Goal: Complete application form: Complete application form

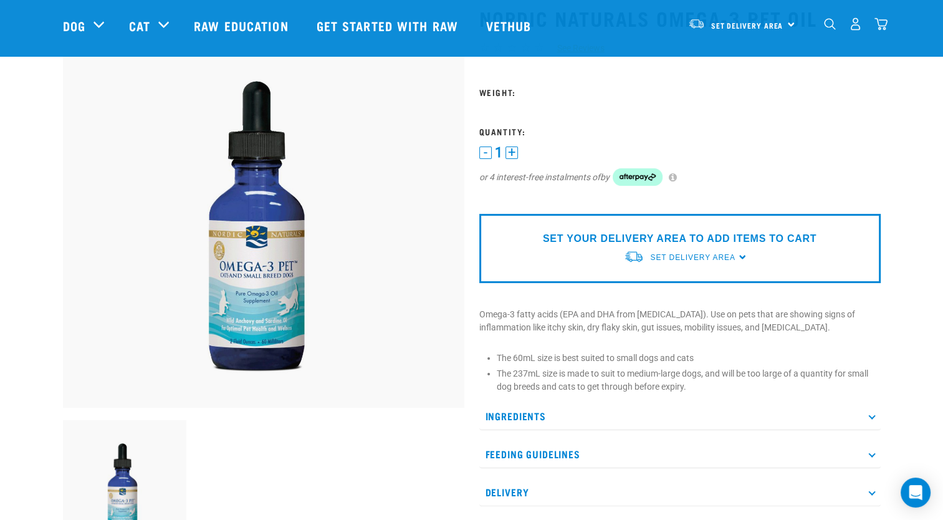
scroll to position [62, 0]
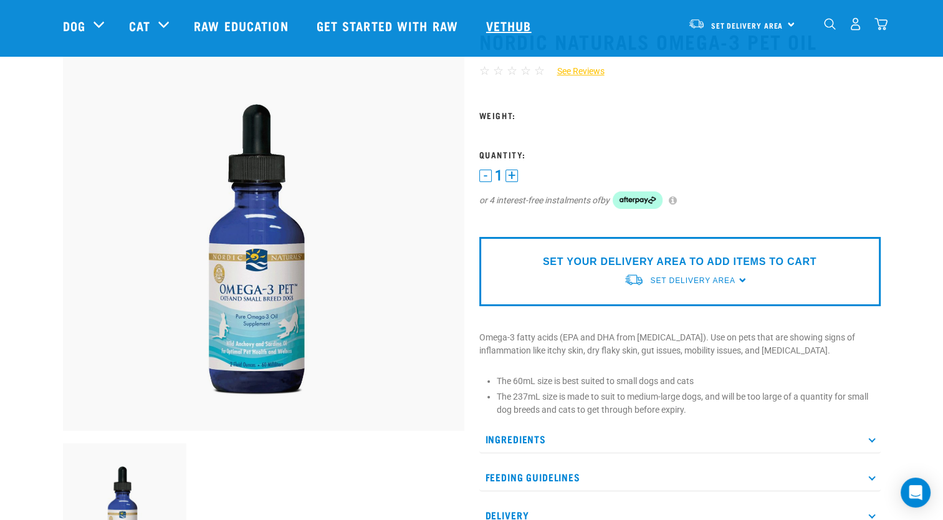
click at [499, 24] on link "Vethub" at bounding box center [511, 26] width 74 height 50
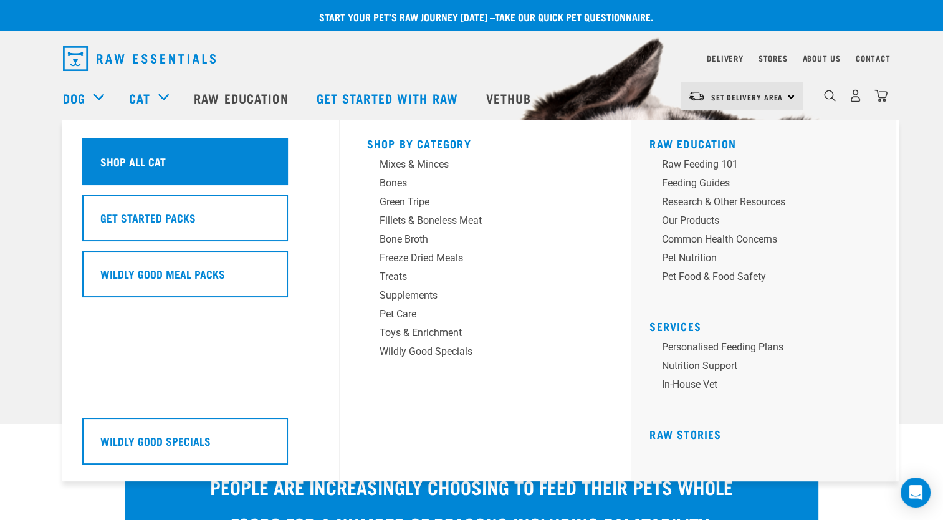
click at [149, 150] on div "Shop All Cat" at bounding box center [185, 161] width 206 height 47
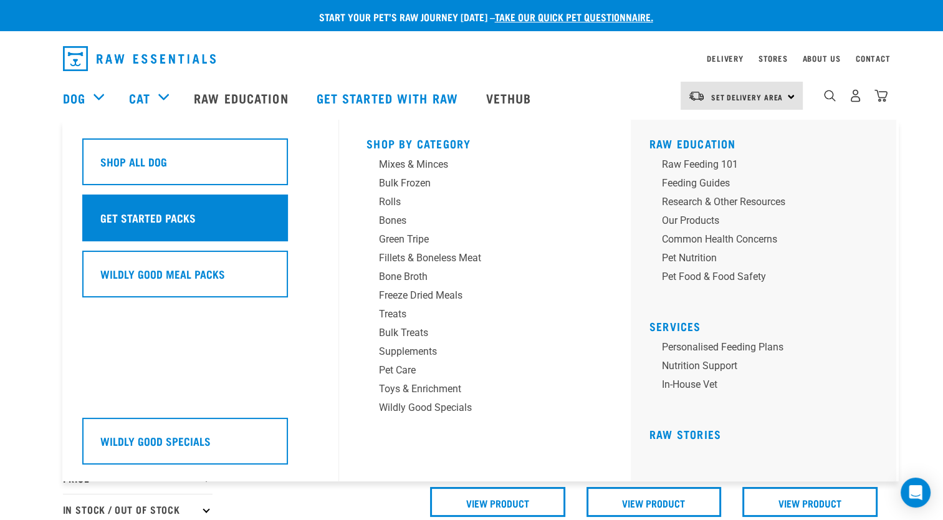
click at [153, 216] on h5 "Get Started Packs" at bounding box center [147, 217] width 95 height 16
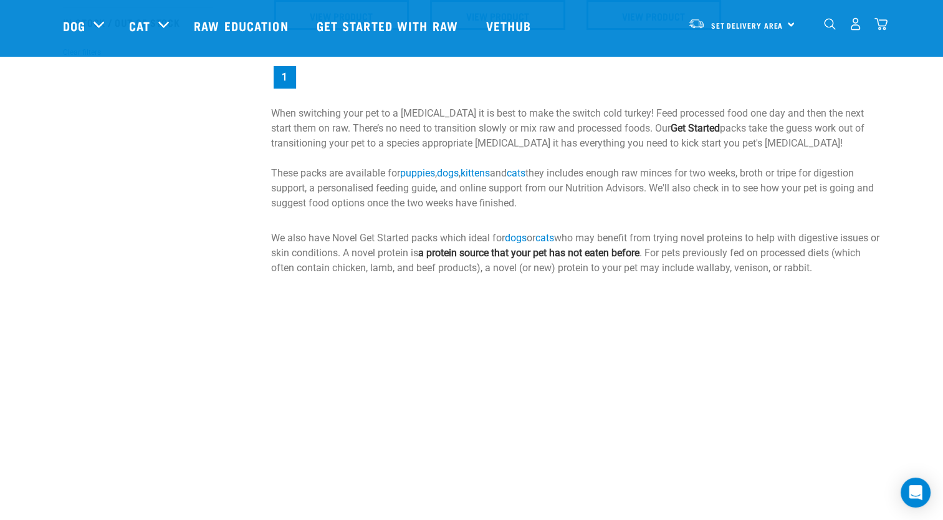
scroll to position [396, 0]
click at [525, 171] on link "cats" at bounding box center [516, 172] width 19 height 12
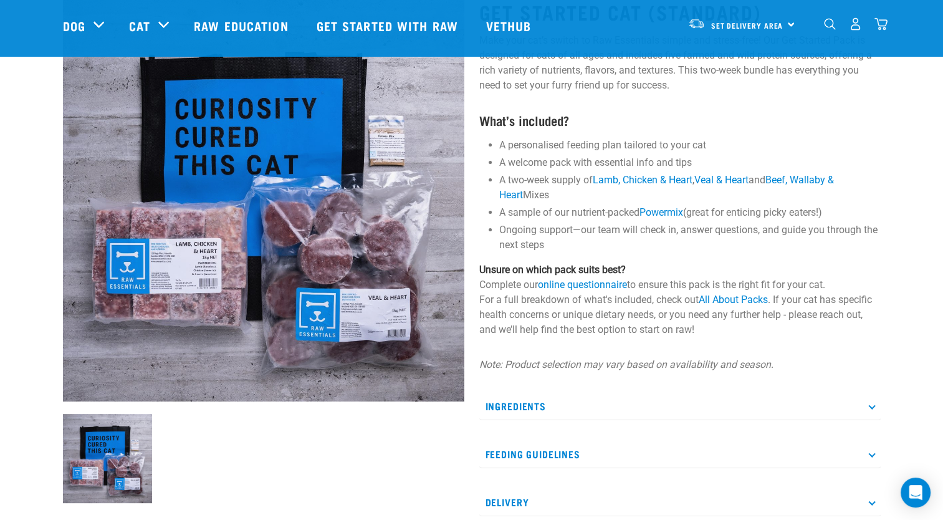
scroll to position [90, 0]
click at [519, 454] on p "Feeding Guidelines" at bounding box center [679, 455] width 401 height 28
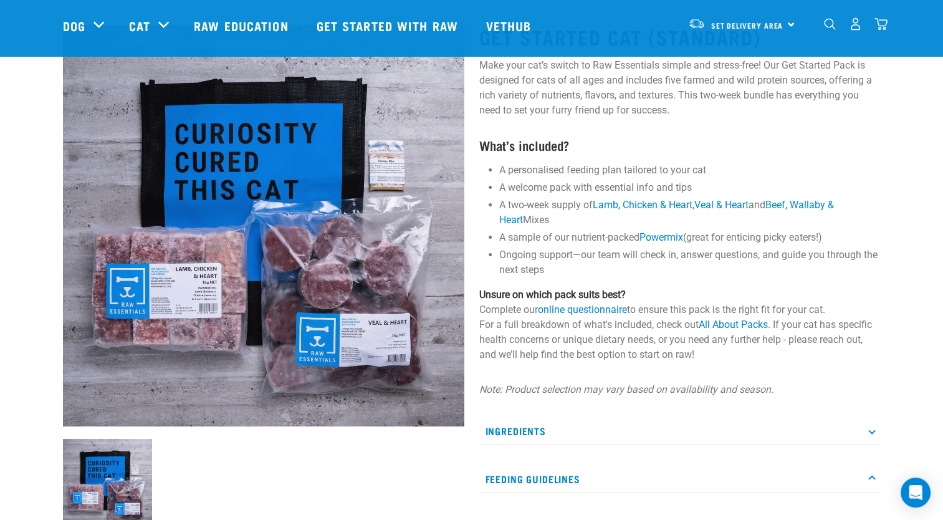
scroll to position [69, 0]
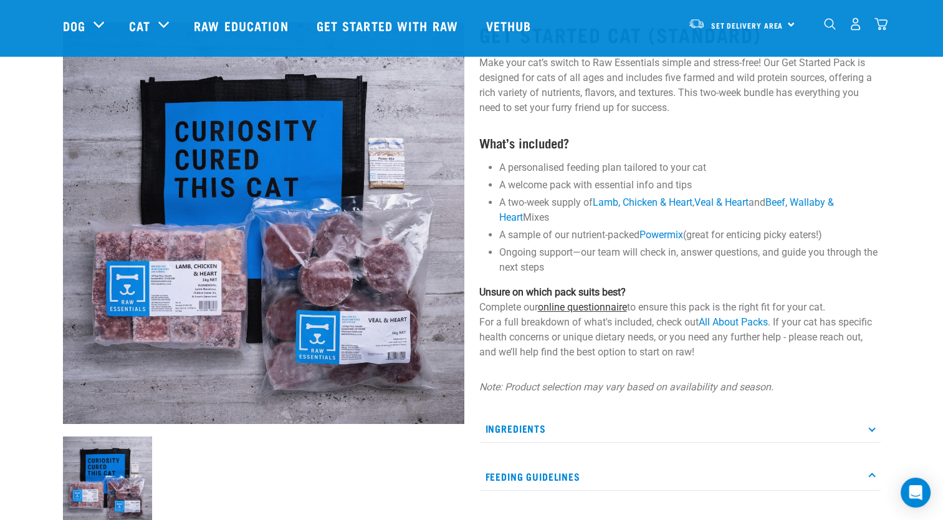
click at [581, 307] on link "online questionnaire" at bounding box center [582, 307] width 89 height 12
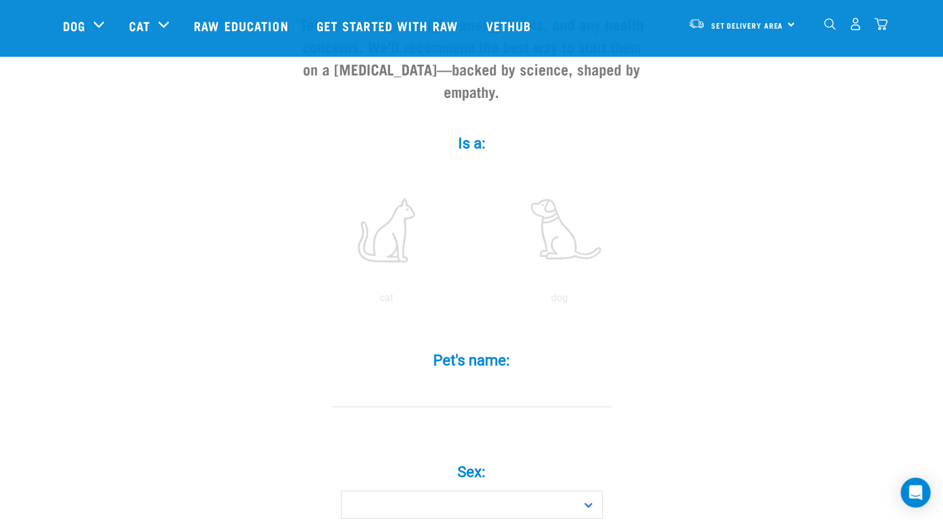
scroll to position [147, 0]
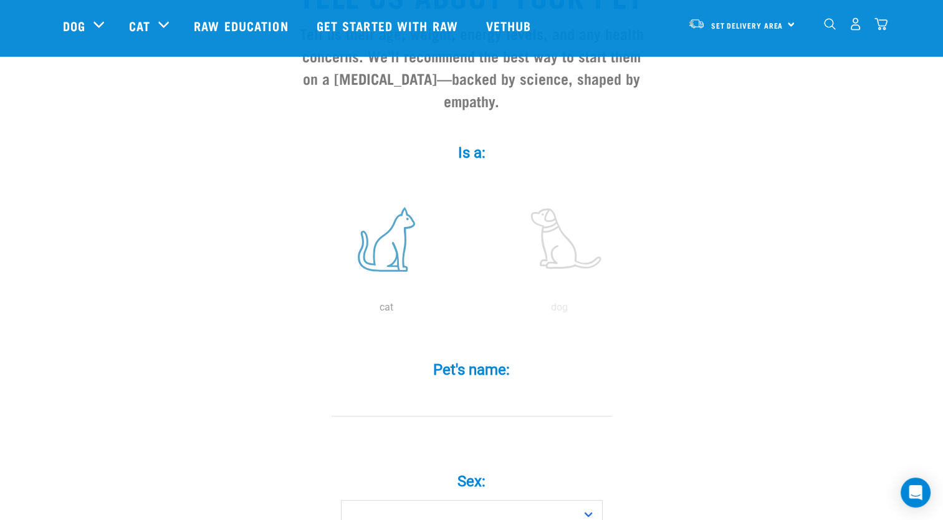
click at [381, 237] on label at bounding box center [386, 239] width 168 height 106
click at [300, 310] on input "radio" at bounding box center [300, 310] width 0 height 0
click at [435, 388] on input "Pet's name: *" at bounding box center [472, 402] width 281 height 28
type input "Calipo"
click at [584, 500] on select "Boy Girl" at bounding box center [472, 514] width 262 height 28
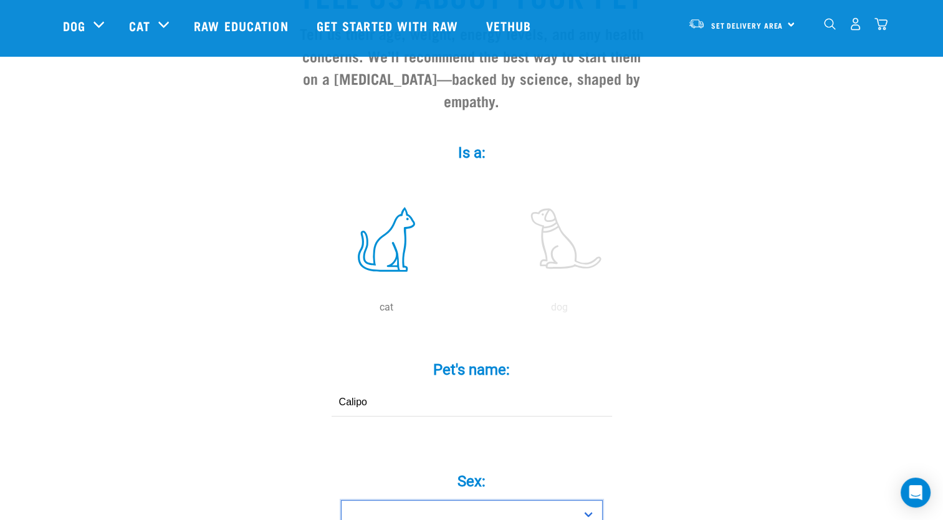
select select "boy"
click at [341, 500] on select "Boy Girl" at bounding box center [472, 514] width 262 height 28
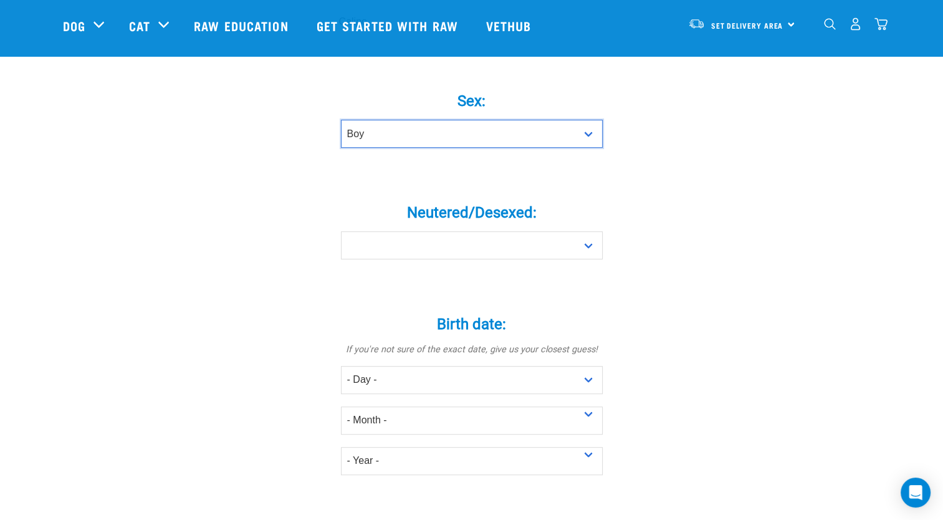
scroll to position [532, 0]
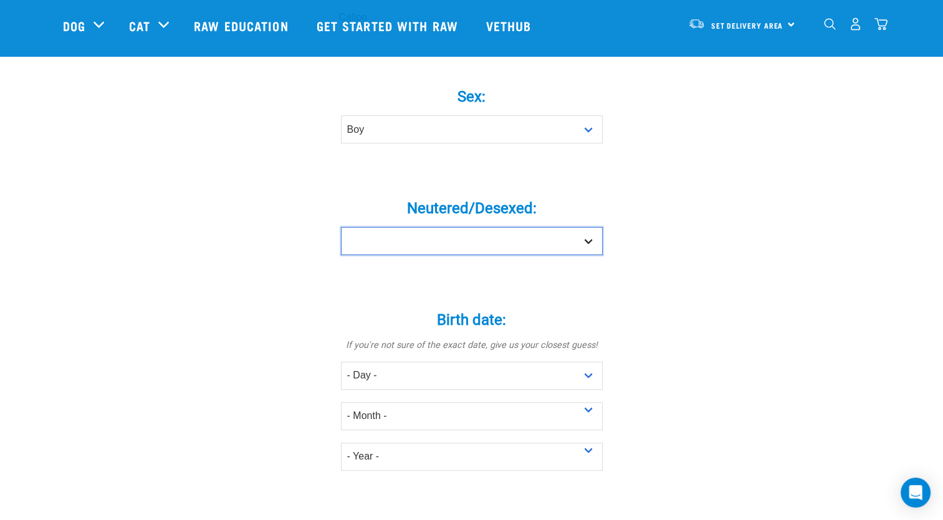
click at [587, 227] on select "Yes No" at bounding box center [472, 241] width 262 height 28
select select "yes"
click at [341, 227] on select "Yes No" at bounding box center [472, 241] width 262 height 28
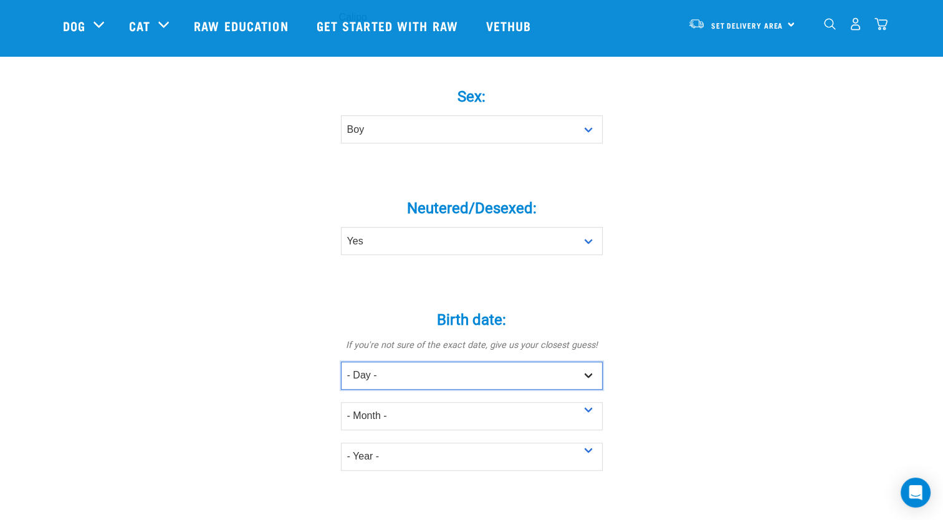
click at [436, 362] on select "- Day - 1 2 3 4 5 6 7 8 9 10 11 12 13 14 15 16 17 18 19 20 21 22 23 24 25 26 27" at bounding box center [472, 376] width 262 height 28
select select "12"
click at [341, 362] on select "- Day - 1 2 3 4 5 6 7 8 9 10 11 12 13 14 15 16 17 18 19 20 21 22 23 24 25 26 27" at bounding box center [472, 376] width 262 height 28
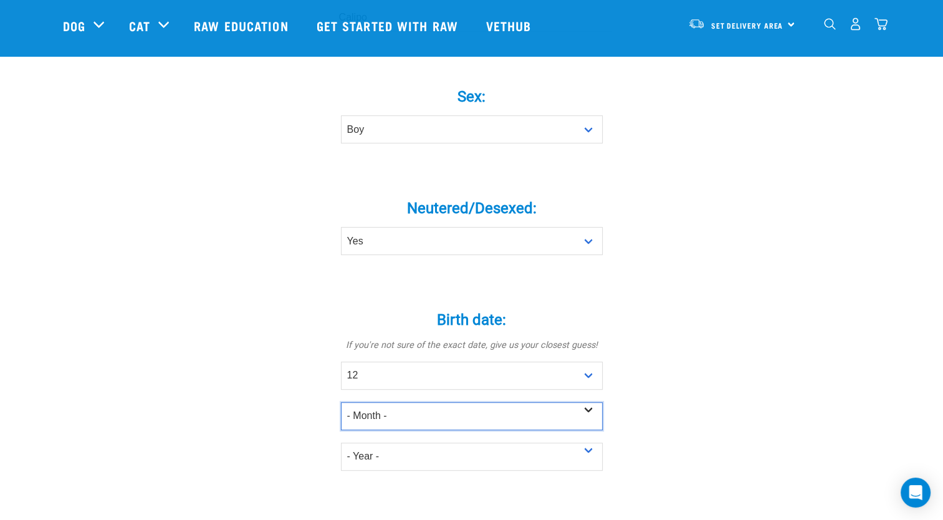
click at [410, 402] on select "- Month - January February March April May June July August September October N…" at bounding box center [472, 416] width 262 height 28
select select "November"
click at [341, 402] on select "- Month - January February March April May June July August September October N…" at bounding box center [472, 416] width 262 height 28
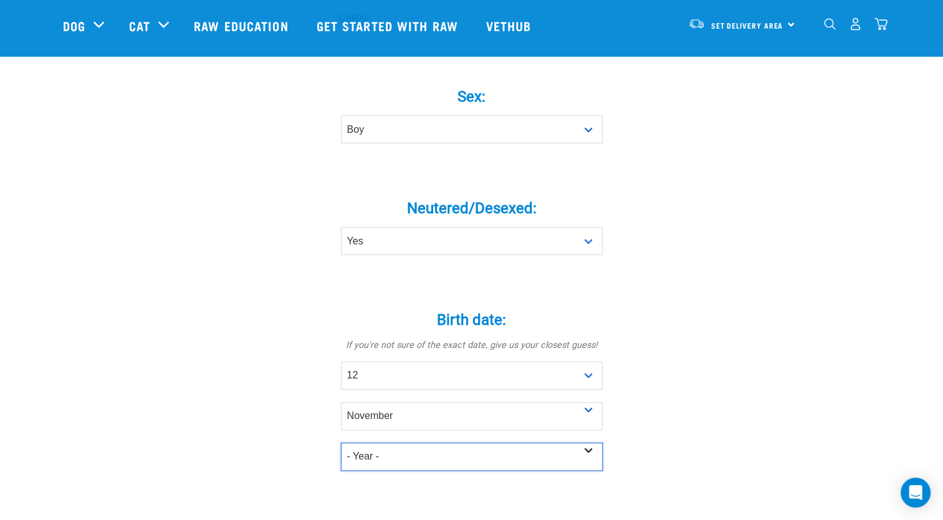
click at [411, 443] on select "- Year - 2025 2024 2023 2022 2021 2020 2019 2018 2017 2016 2015 2014 2013 2012" at bounding box center [472, 457] width 262 height 28
select select "2008"
click at [341, 443] on select "- Year - 2025 2024 2023 2022 2021 2020 2019 2018 2017 2016 2015 2014 2013 2012" at bounding box center [472, 457] width 262 height 28
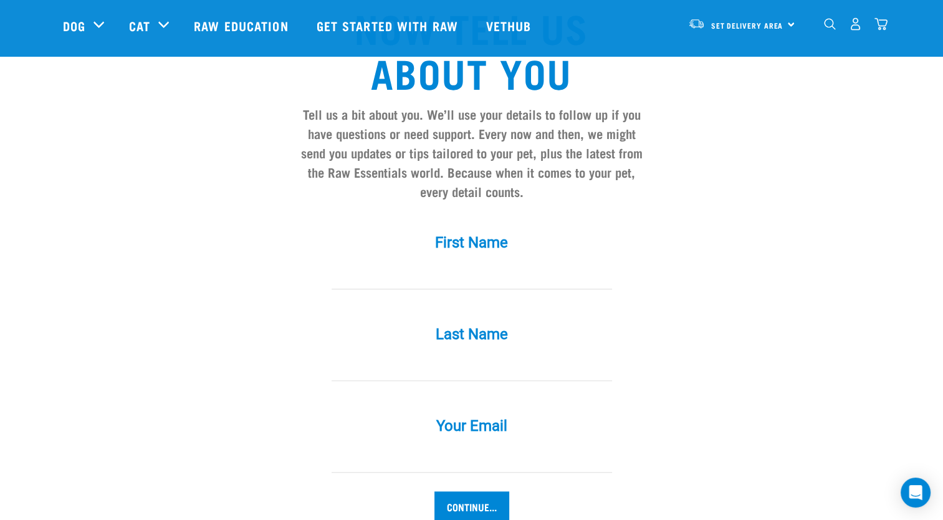
scroll to position [1053, 0]
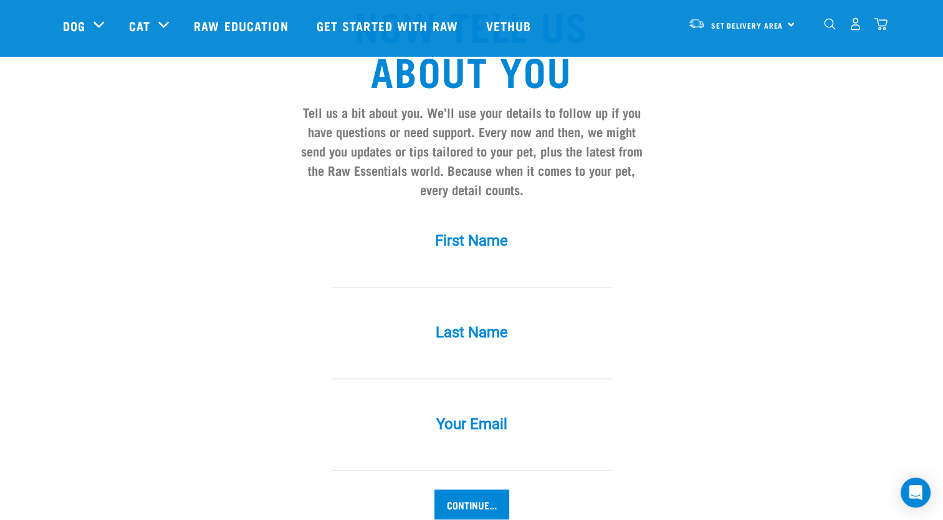
click at [413, 259] on input "First Name *" at bounding box center [472, 273] width 281 height 28
type input "Robin"
type input "Broadhurst"
click at [395, 443] on input "Your Email *" at bounding box center [472, 457] width 281 height 28
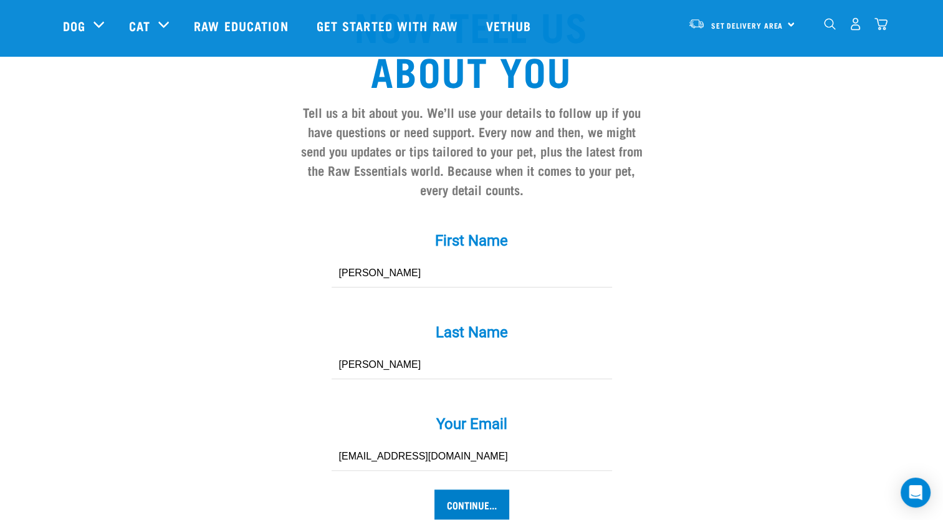
type input "[EMAIL_ADDRESS][DOMAIN_NAME]"
click at [465, 489] on input "Continue..." at bounding box center [471, 504] width 75 height 30
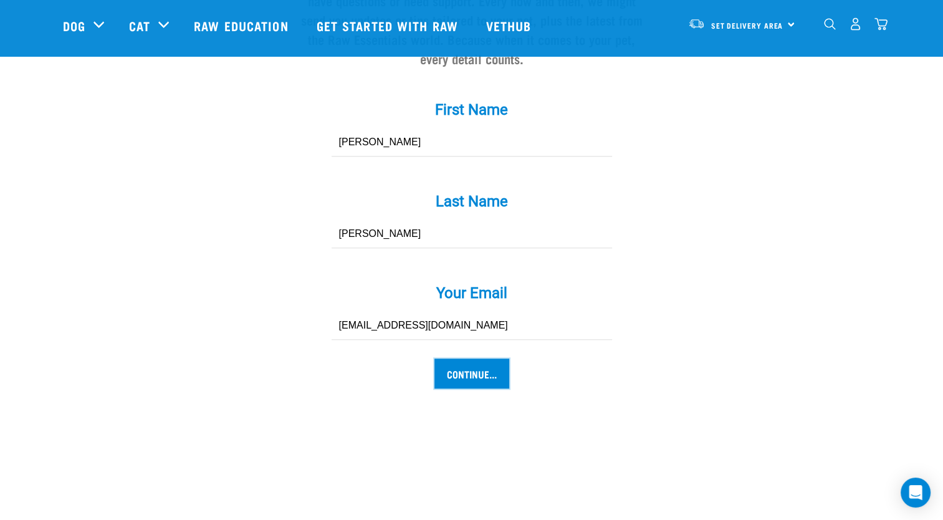
scroll to position [1194, 0]
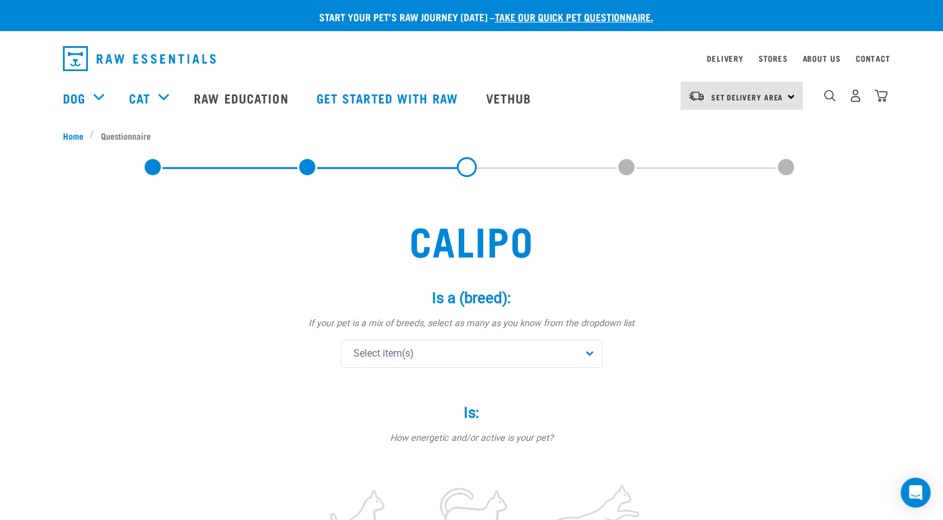
click at [581, 350] on div "Select item(s)" at bounding box center [472, 354] width 262 height 28
click at [448, 378] on input "text" at bounding box center [472, 388] width 256 height 28
type input "t"
type input "burmese"
click at [354, 416] on span at bounding box center [357, 415] width 10 height 10
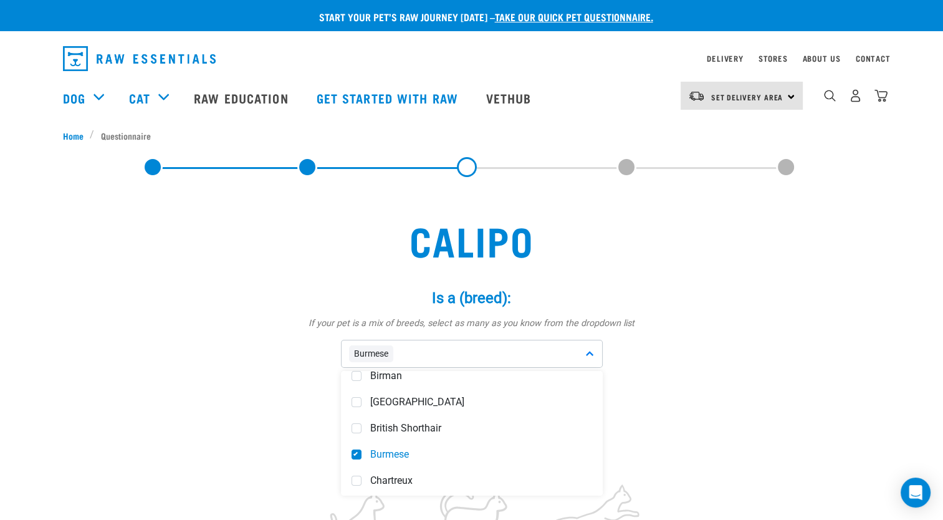
scroll to position [225, 0]
drag, startPoint x: 603, startPoint y: 405, endPoint x: 605, endPoint y: 446, distance: 40.5
click at [605, 446] on div "Is: * How energetic and/or active is your pet? not active active very active" at bounding box center [472, 491] width 374 height 211
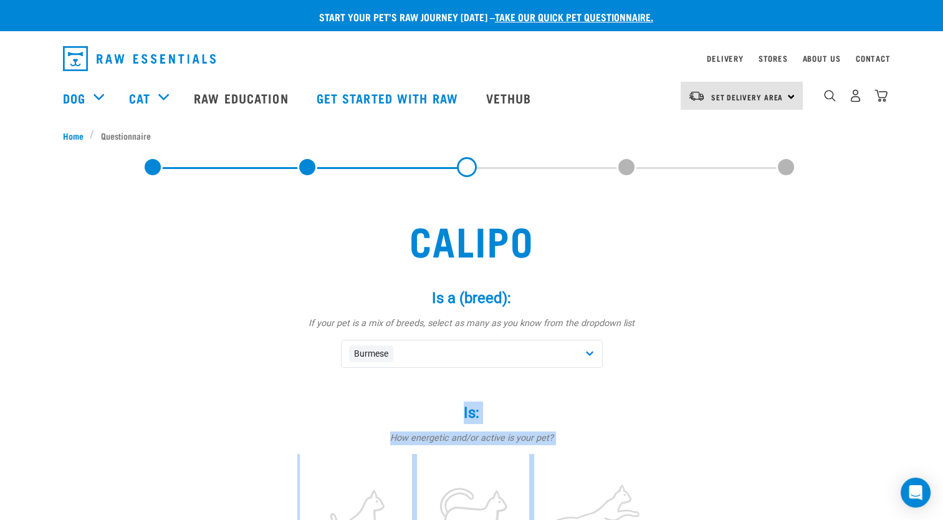
drag, startPoint x: 605, startPoint y: 446, endPoint x: 588, endPoint y: 358, distance: 89.5
drag, startPoint x: 588, startPoint y: 358, endPoint x: 593, endPoint y: 349, distance: 10.1
click at [593, 349] on div "Burmese" at bounding box center [472, 354] width 262 height 28
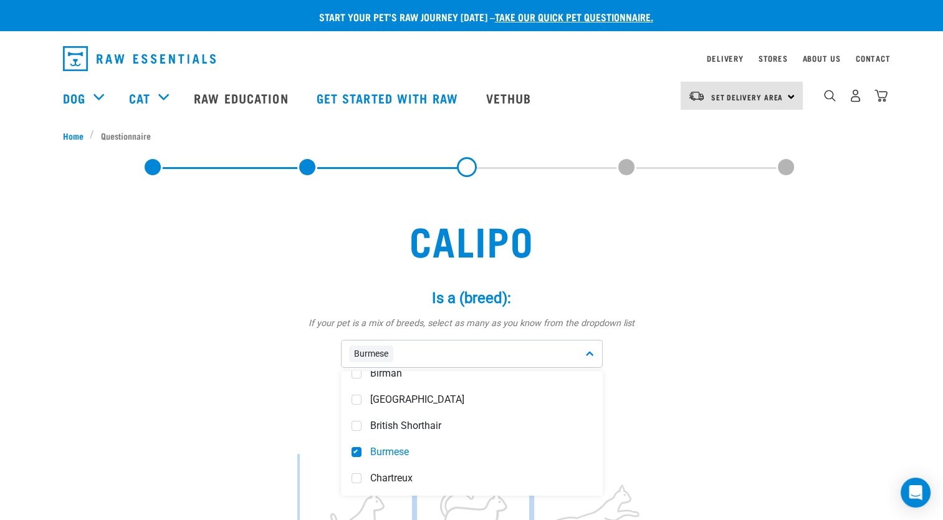
drag, startPoint x: 593, startPoint y: 349, endPoint x: 599, endPoint y: 431, distance: 82.5
click at [599, 368] on div "Burmese Abyssinian American Bobtail American Curl American Shorthair American W…" at bounding box center [472, 354] width 262 height 28
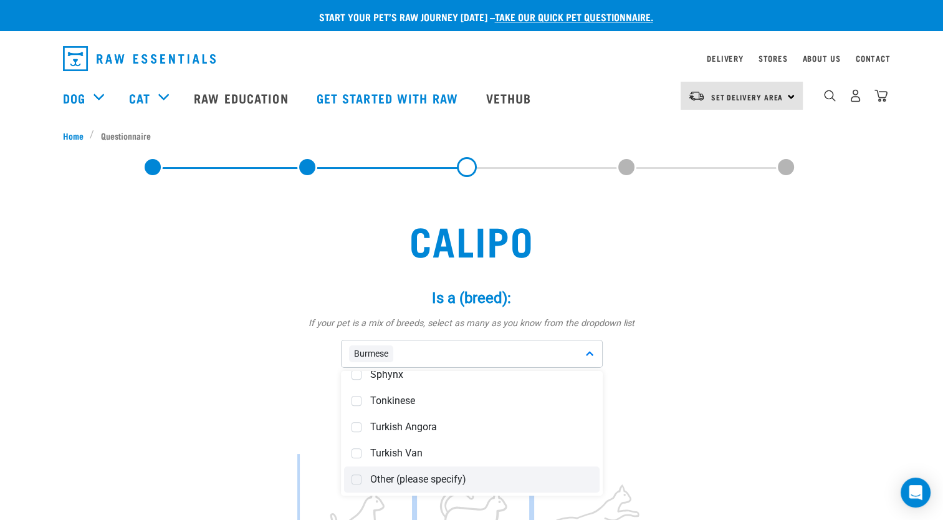
click at [355, 479] on span at bounding box center [357, 479] width 10 height 10
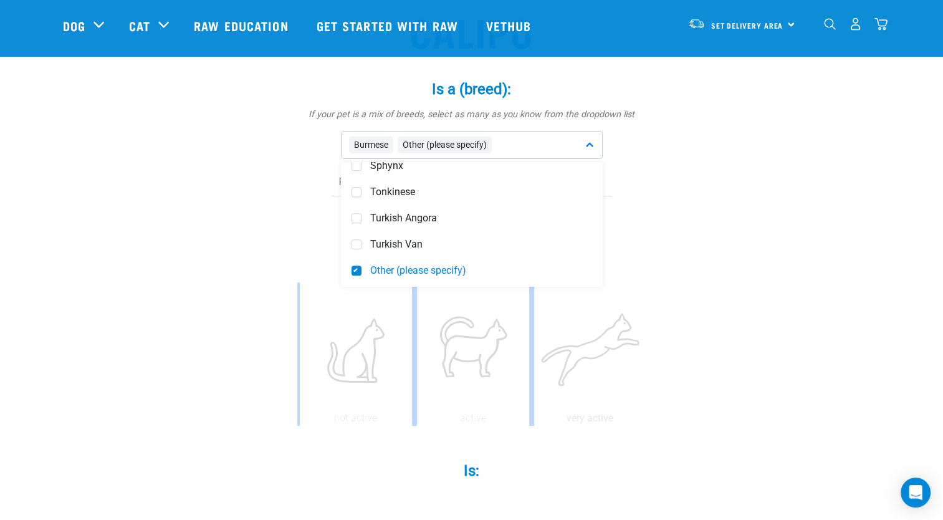
scroll to position [128, 0]
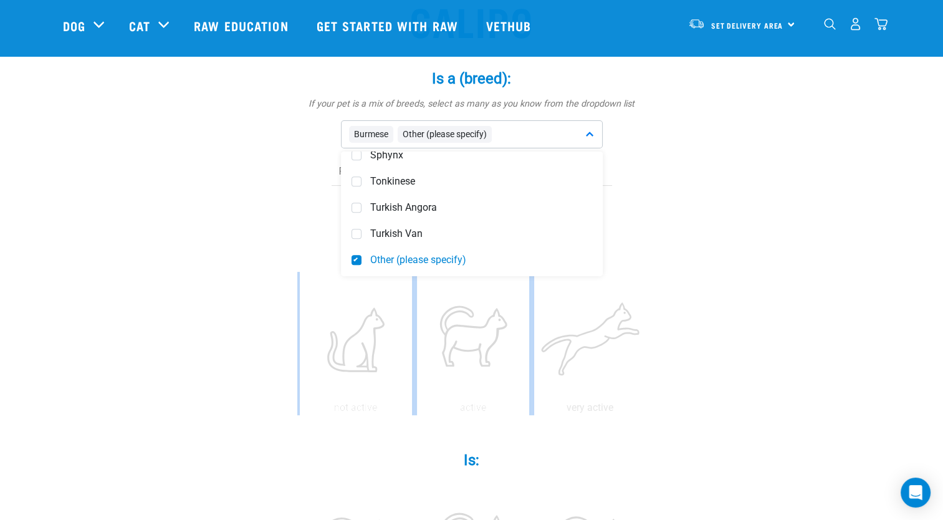
click at [471, 137] on span "Other (please specify)" at bounding box center [445, 134] width 94 height 17
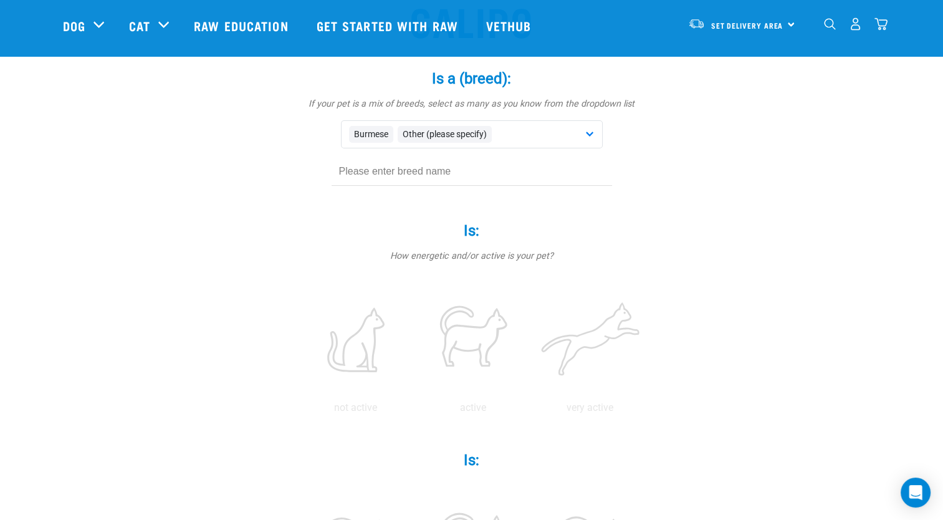
click at [410, 175] on input "text" at bounding box center [472, 172] width 281 height 28
type input "Tabby"
click at [583, 231] on label "Is: *" at bounding box center [472, 230] width 374 height 22
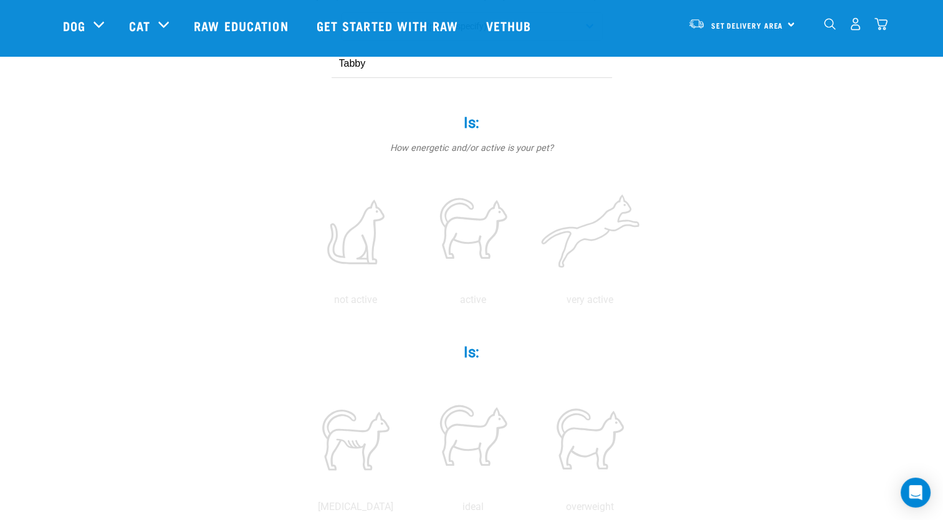
scroll to position [236, 0]
click at [349, 249] on label at bounding box center [356, 231] width 112 height 106
click at [297, 302] on input "radio" at bounding box center [297, 302] width 0 height 0
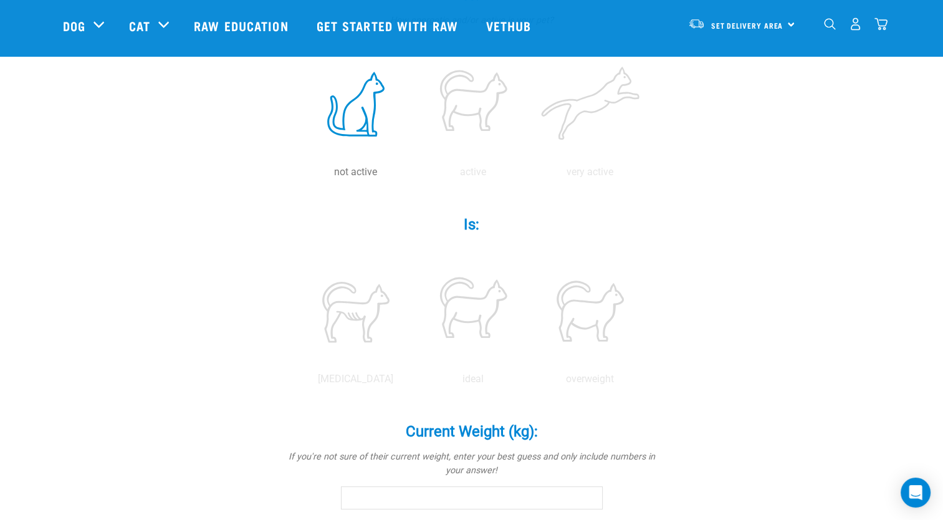
scroll to position [373, 0]
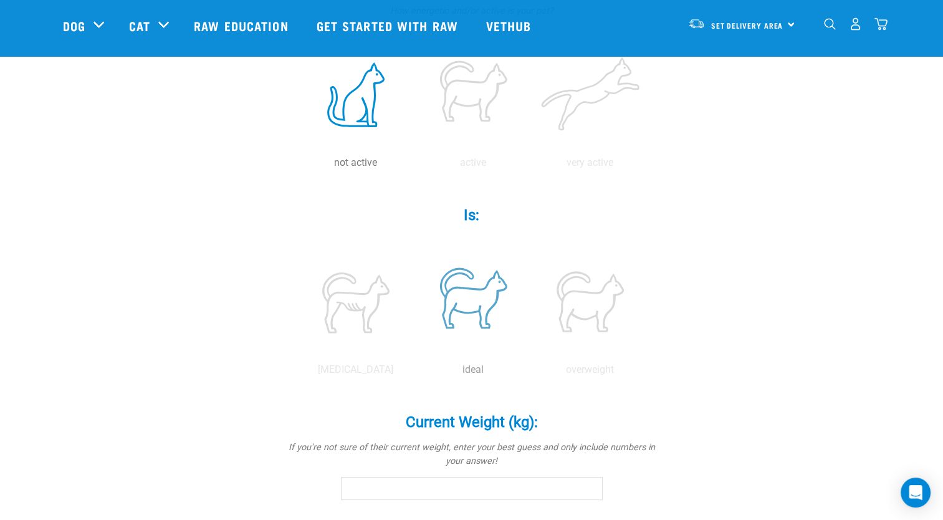
click at [460, 300] on label at bounding box center [473, 302] width 112 height 106
click at [415, 373] on input "radio" at bounding box center [415, 373] width 0 height 0
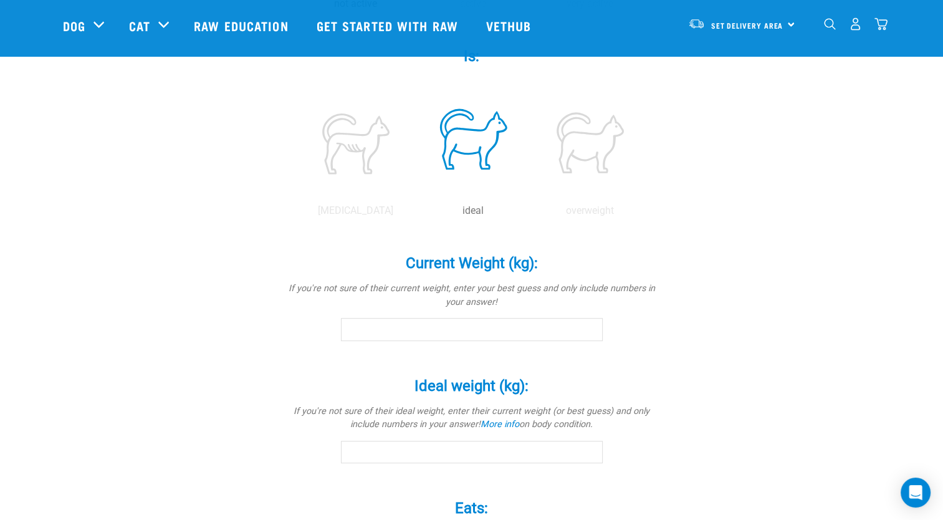
scroll to position [537, 0]
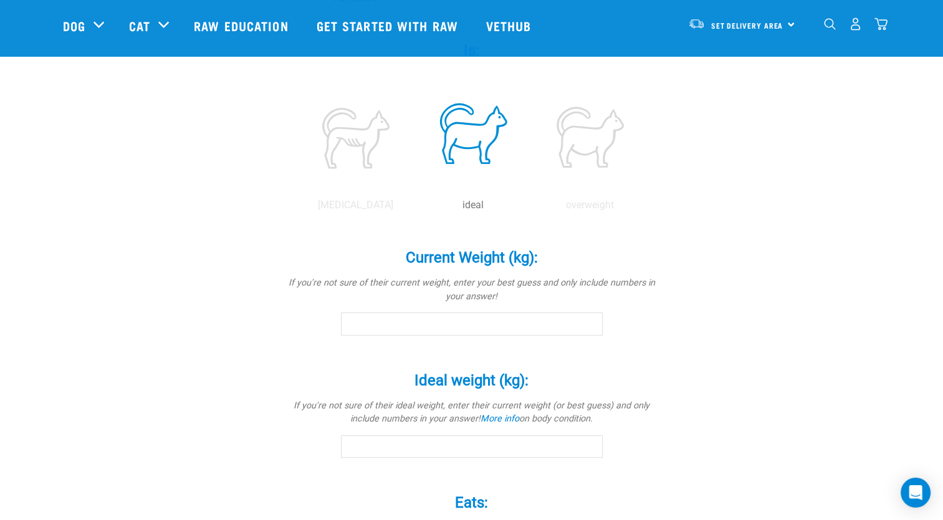
click at [415, 323] on input "Current Weight (kg): *" at bounding box center [472, 323] width 262 height 22
type input "6"
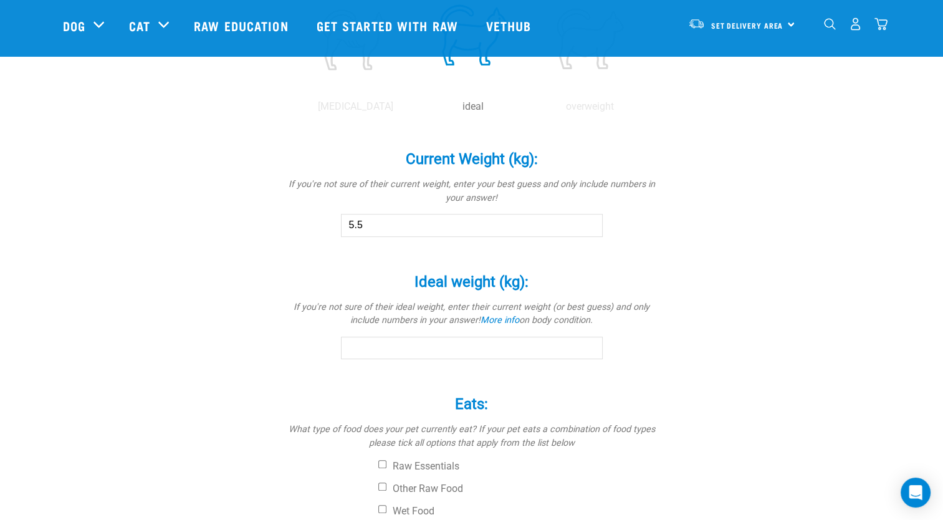
scroll to position [638, 0]
type input "5.5"
click at [464, 343] on input "Ideal weight (kg): *" at bounding box center [472, 346] width 262 height 22
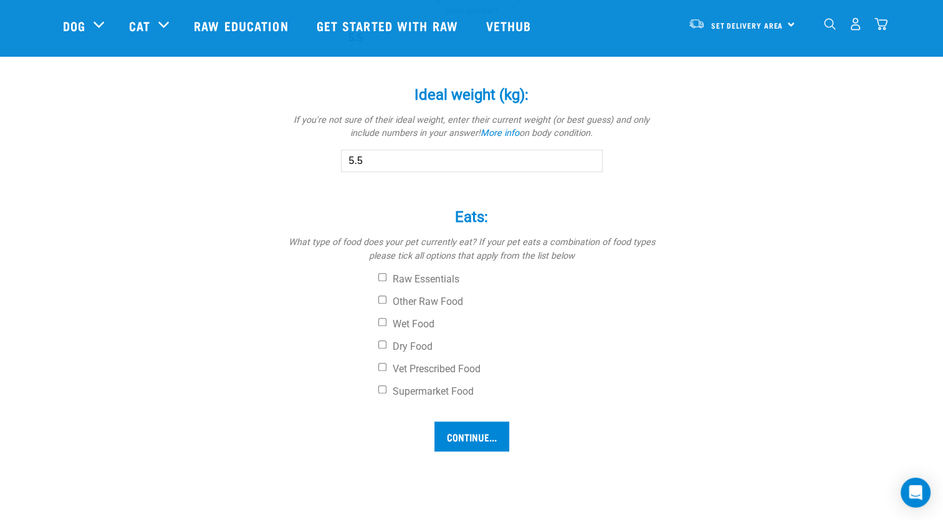
scroll to position [821, 0]
type input "5.5"
click at [381, 324] on input "Wet Food" at bounding box center [382, 324] width 8 height 8
checkbox input "true"
click at [378, 300] on input "Other Raw Food" at bounding box center [382, 301] width 8 height 8
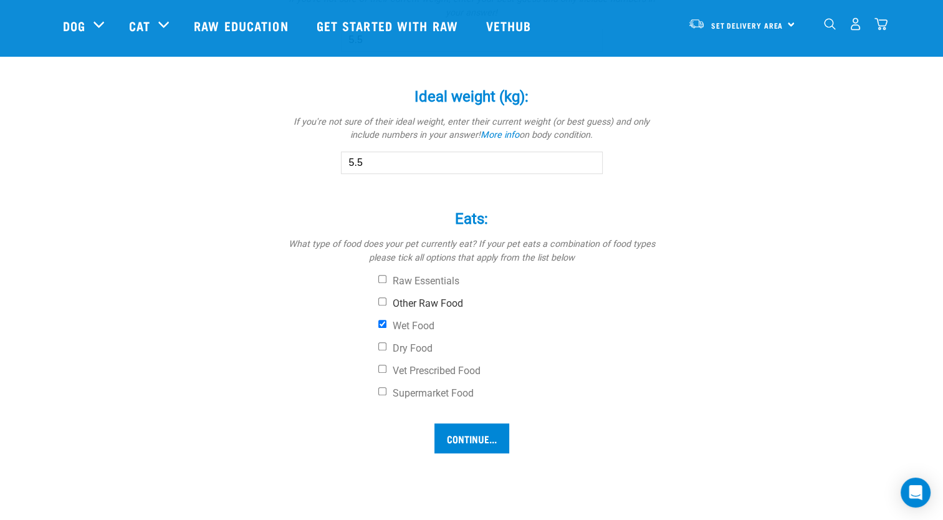
checkbox input "true"
click at [382, 345] on input "Dry Food" at bounding box center [382, 346] width 8 height 8
checkbox input "true"
click at [456, 436] on input "Continue..." at bounding box center [471, 438] width 75 height 30
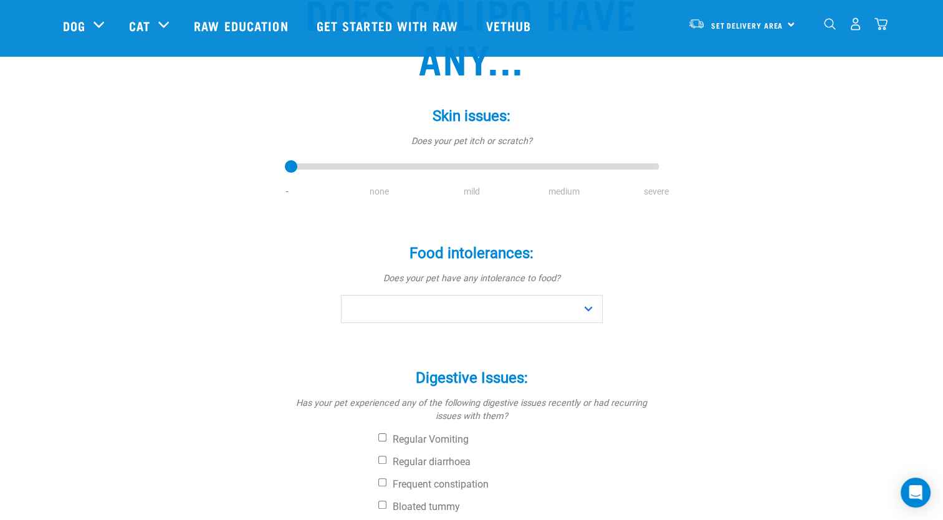
scroll to position [140, 0]
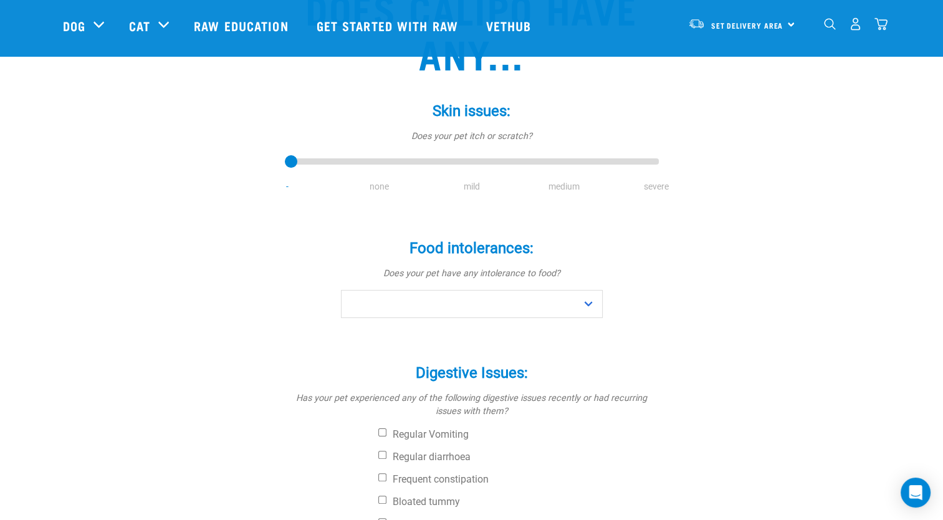
click at [652, 185] on li "severe" at bounding box center [656, 186] width 92 height 13
drag, startPoint x: 291, startPoint y: 160, endPoint x: 639, endPoint y: 157, distance: 347.8
type input "4"
click at [639, 157] on input "range" at bounding box center [472, 161] width 374 height 17
click at [592, 304] on select "No Yes" at bounding box center [472, 304] width 262 height 28
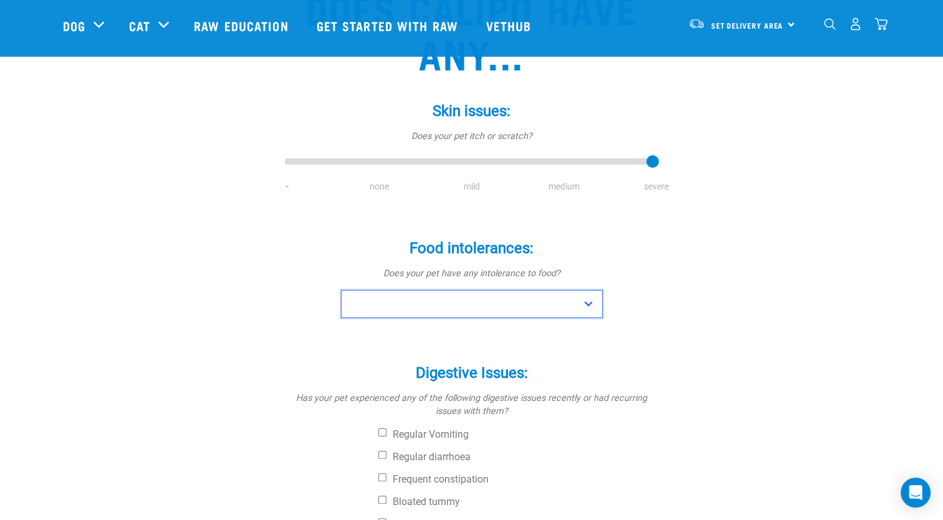
select select "no"
click at [341, 290] on select "No Yes" at bounding box center [472, 304] width 262 height 28
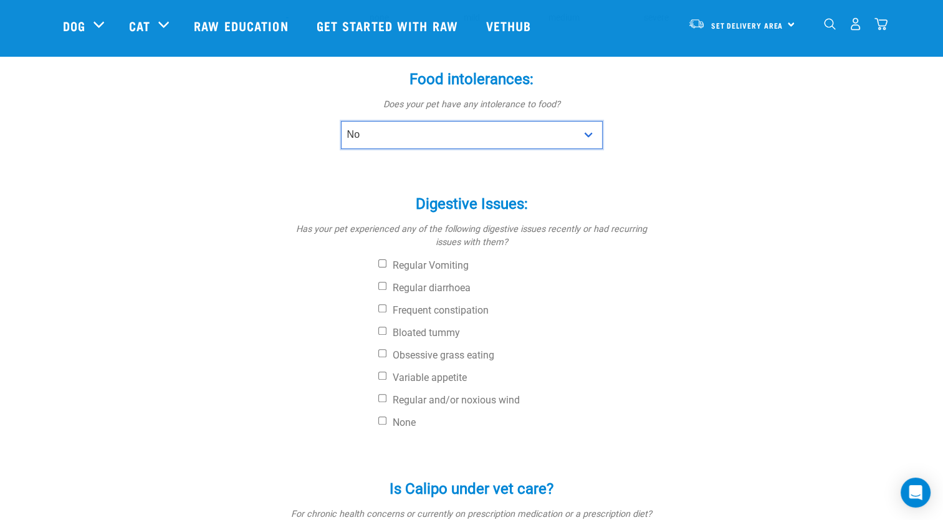
scroll to position [311, 0]
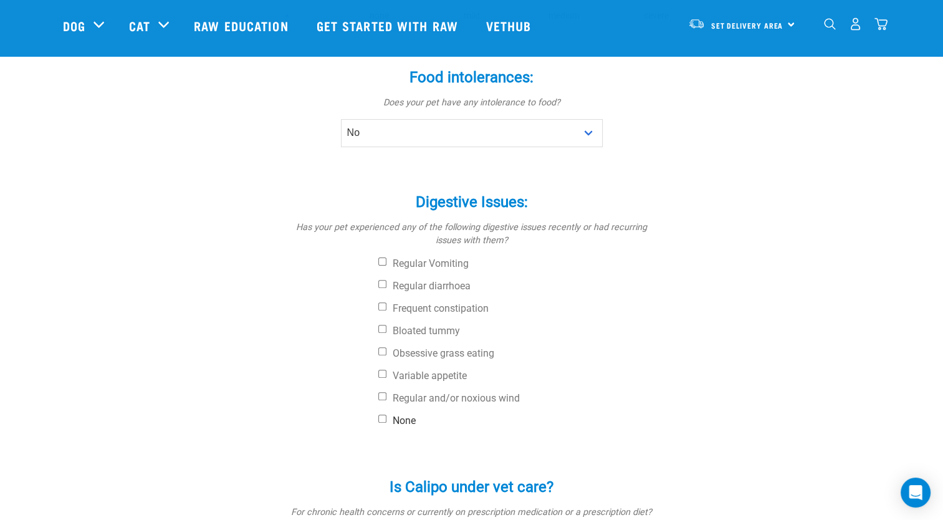
click at [381, 424] on label "None" at bounding box center [518, 421] width 281 height 12
click at [381, 423] on input "None" at bounding box center [382, 419] width 8 height 8
checkbox input "true"
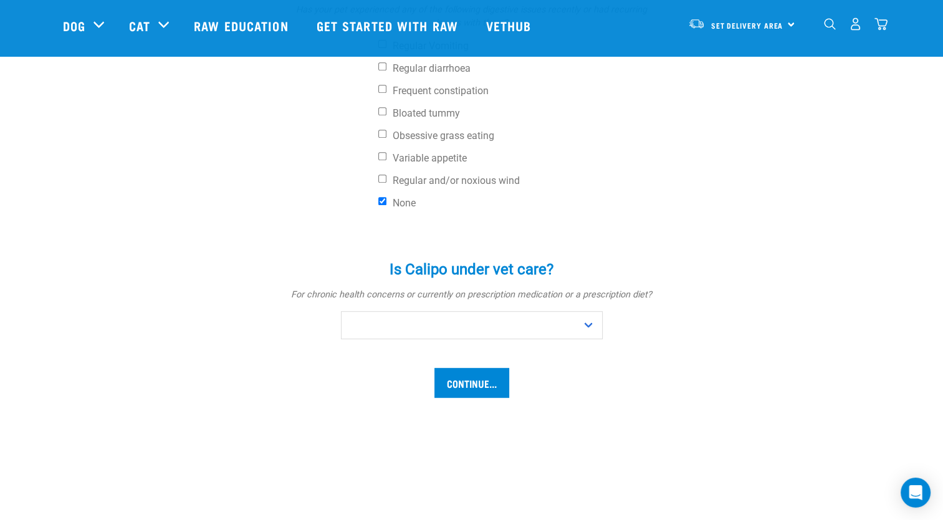
scroll to position [539, 0]
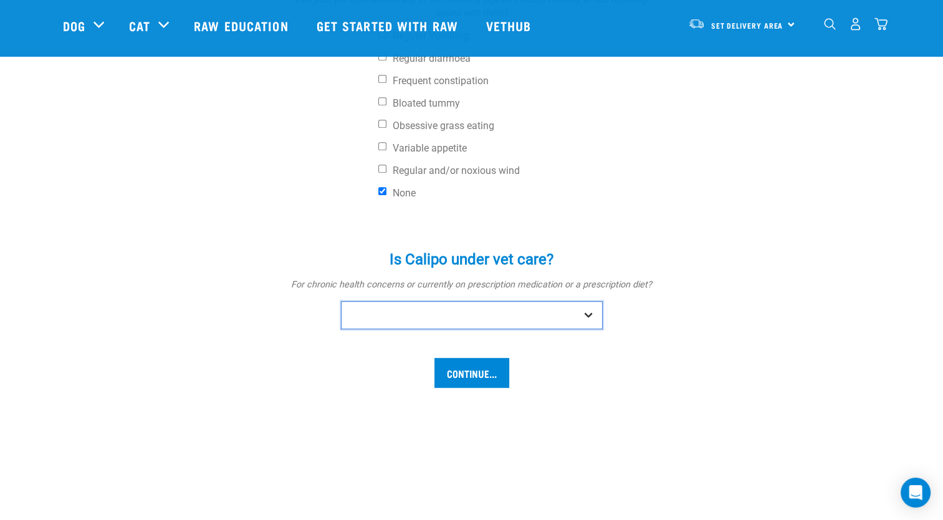
click at [451, 309] on select "No Yes" at bounding box center [472, 315] width 262 height 28
select select "yes"
click at [341, 301] on select "No Yes" at bounding box center [472, 315] width 262 height 28
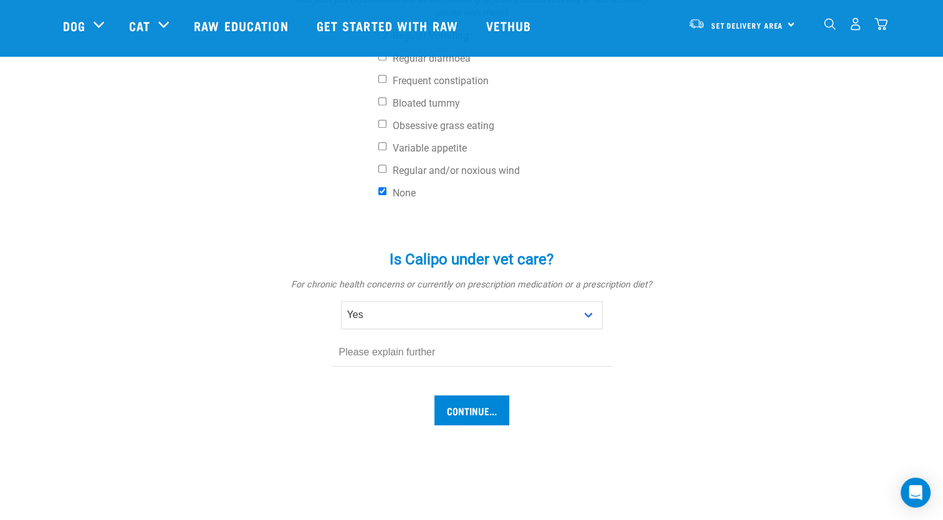
click at [388, 348] on input "text" at bounding box center [472, 352] width 281 height 28
type input "He's been on pentasan and solensia shots for arthritis and has some decline in …"
click at [474, 421] on input "Continue..." at bounding box center [471, 410] width 75 height 30
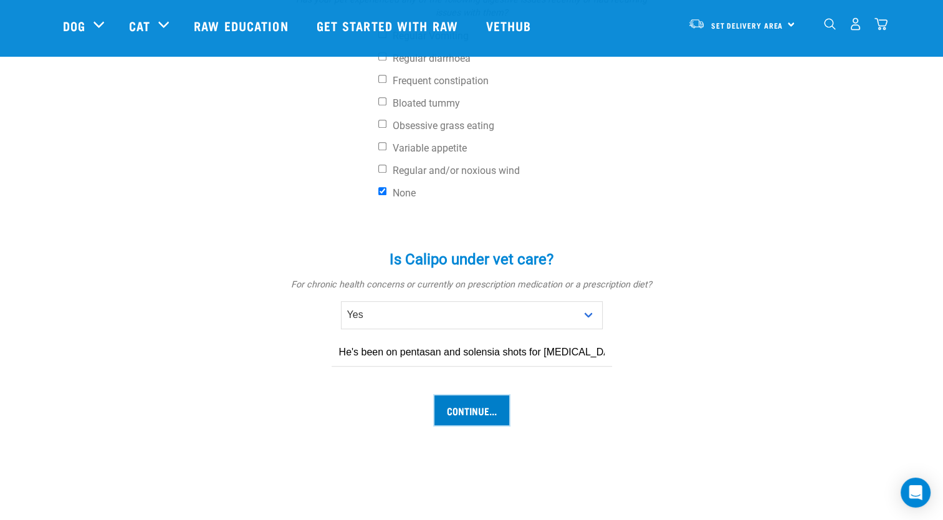
click at [484, 411] on input "Continue..." at bounding box center [471, 410] width 75 height 30
click at [484, 413] on input "Continue..." at bounding box center [471, 410] width 75 height 30
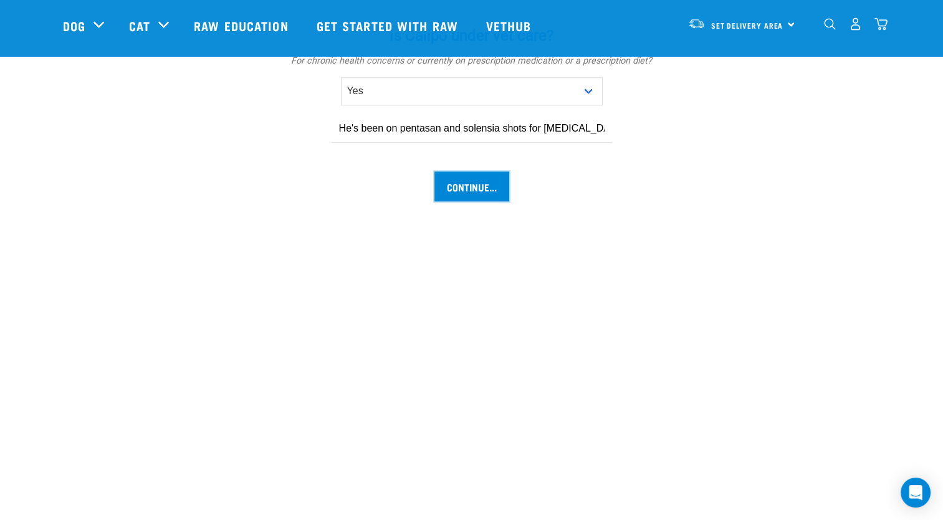
scroll to position [766, 0]
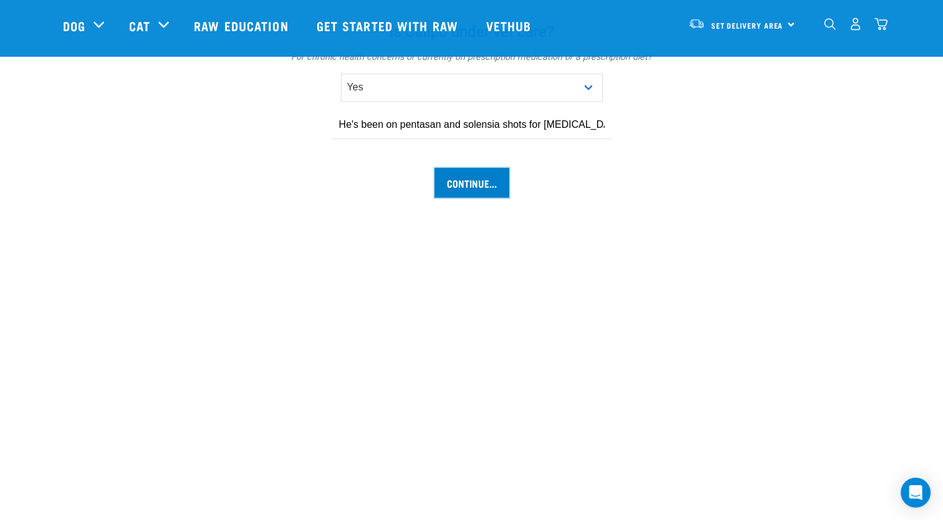
click at [454, 181] on input "Continue..." at bounding box center [471, 183] width 75 height 30
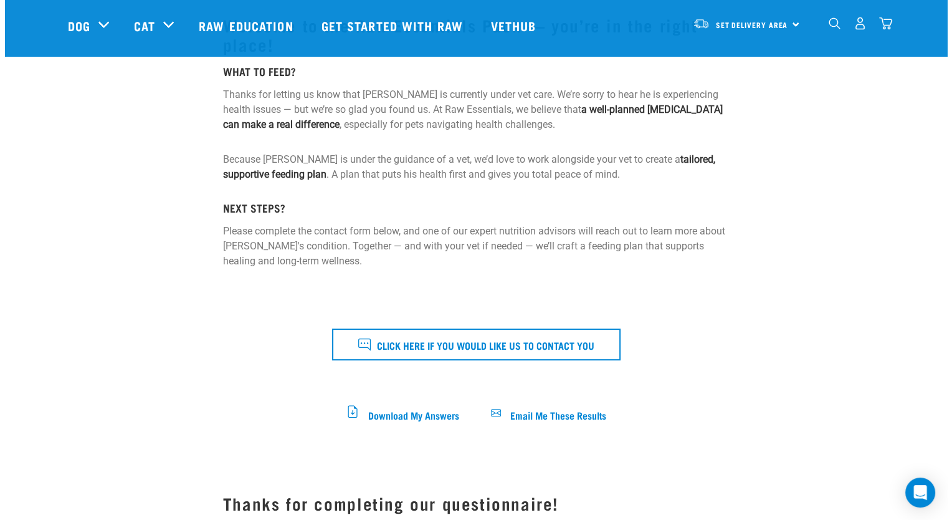
scroll to position [220, 0]
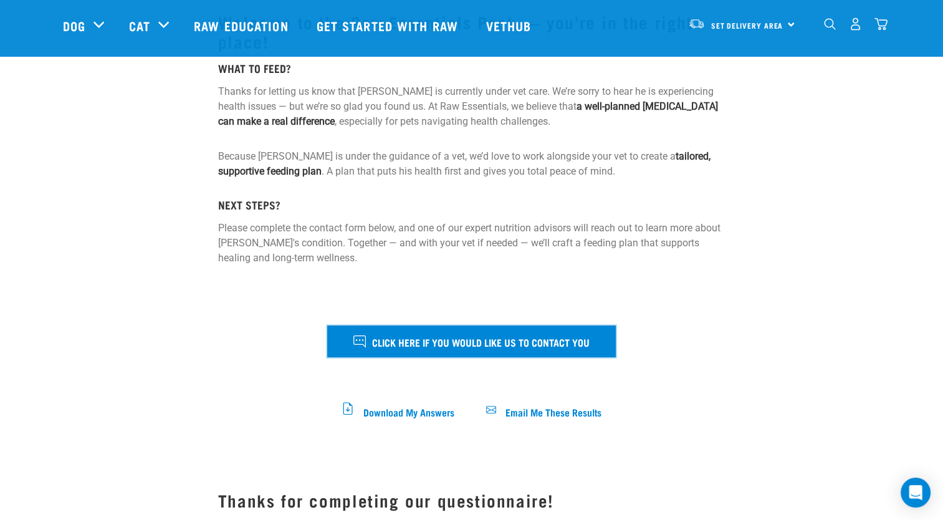
click at [419, 340] on span "Click here if you would like us to contact you" at bounding box center [481, 341] width 218 height 16
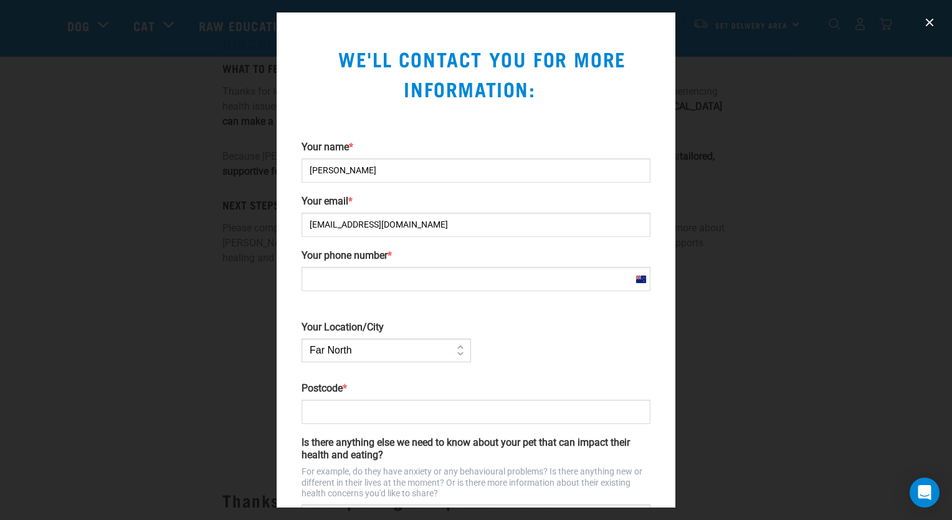
click at [354, 277] on input "Your phone number *" at bounding box center [476, 279] width 349 height 24
type input "021806979"
click at [419, 350] on select "Far [GEOGRAPHIC_DATA] [GEOGRAPHIC_DATA] [GEOGRAPHIC_DATA] [GEOGRAPHIC_DATA] [GE…" at bounding box center [387, 350] width 170 height 24
select select "[GEOGRAPHIC_DATA]"
click at [302, 338] on select "Far [GEOGRAPHIC_DATA] [GEOGRAPHIC_DATA] [GEOGRAPHIC_DATA] [GEOGRAPHIC_DATA] [GE…" at bounding box center [387, 350] width 170 height 24
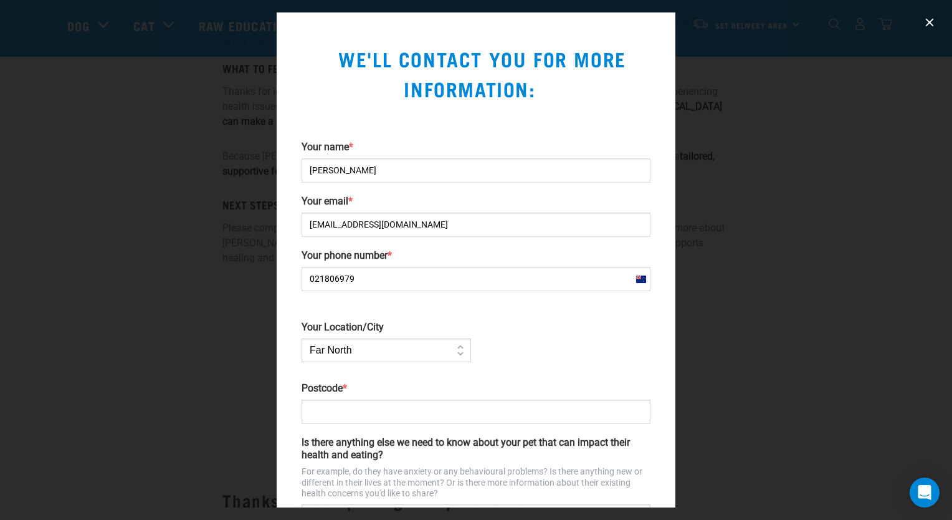
click at [338, 408] on input "Postcode *" at bounding box center [476, 412] width 349 height 24
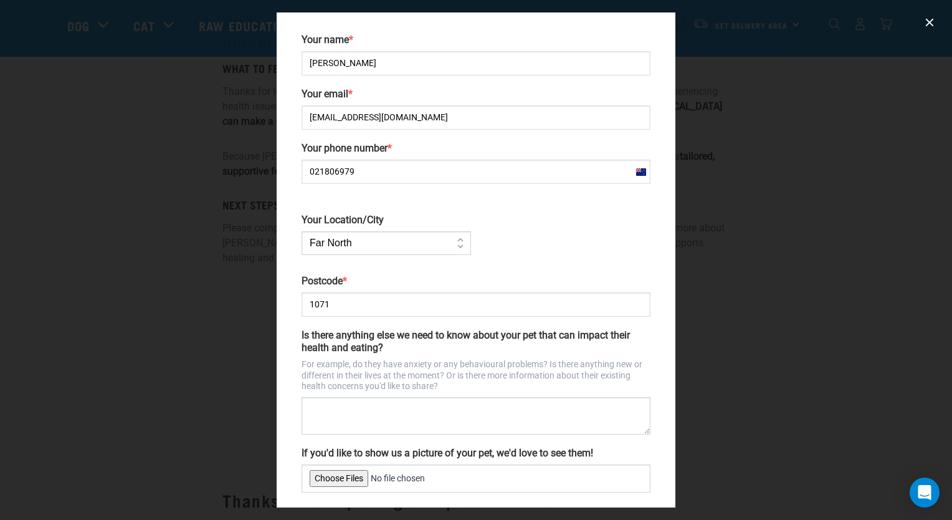
scroll to position [128, 0]
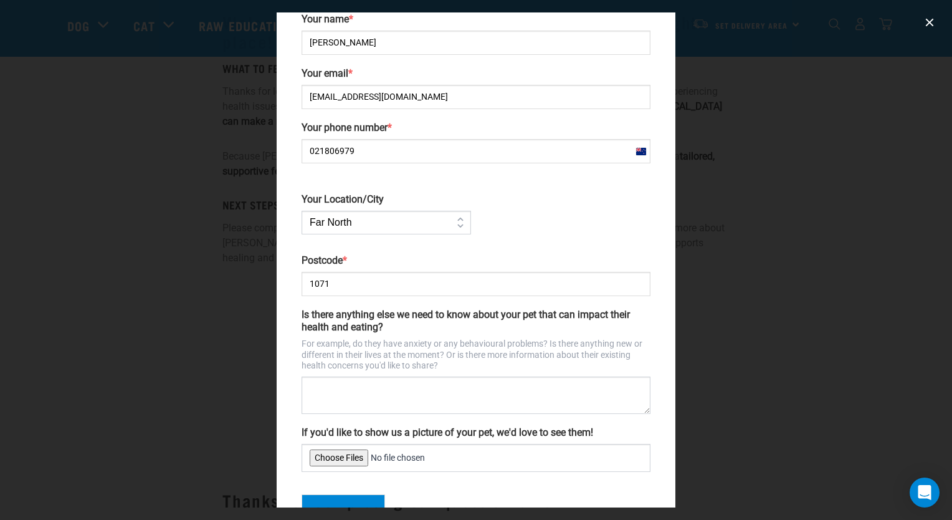
type input "1071"
click at [327, 390] on textarea "Is there anything else we need to know about your pet that can impact their hea…" at bounding box center [476, 394] width 349 height 37
